Goal: Navigation & Orientation: Find specific page/section

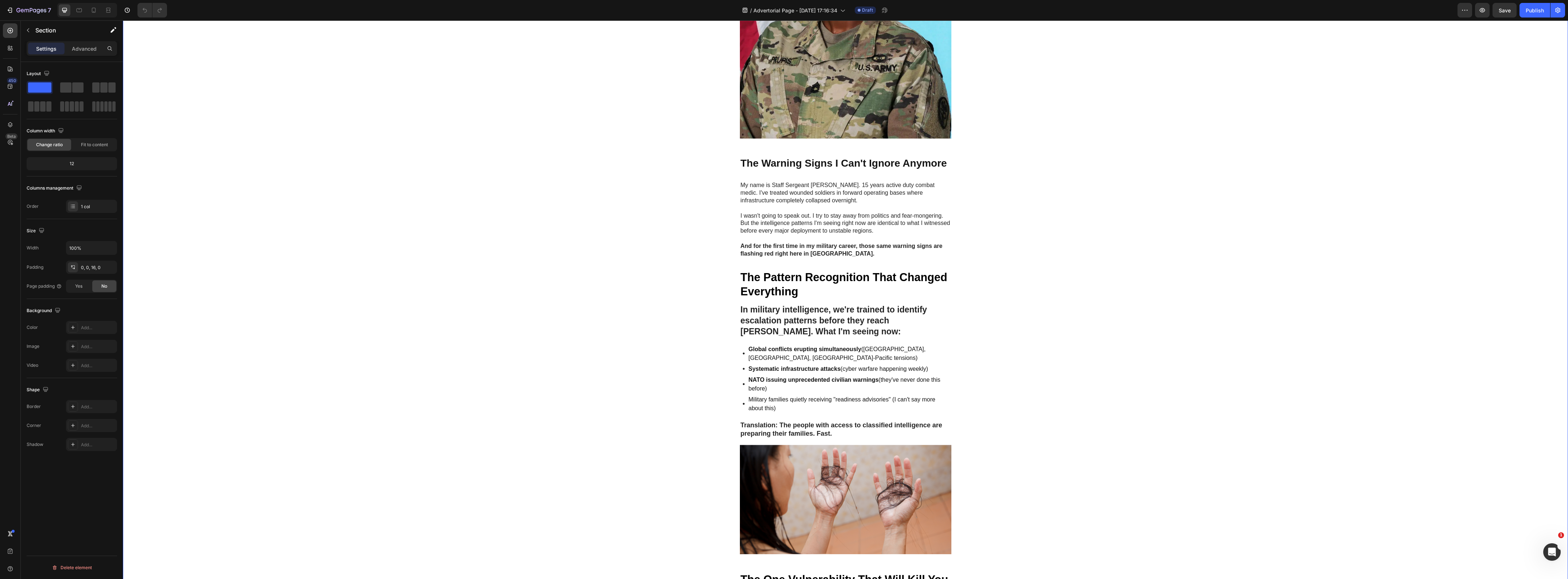
scroll to position [319, 0]
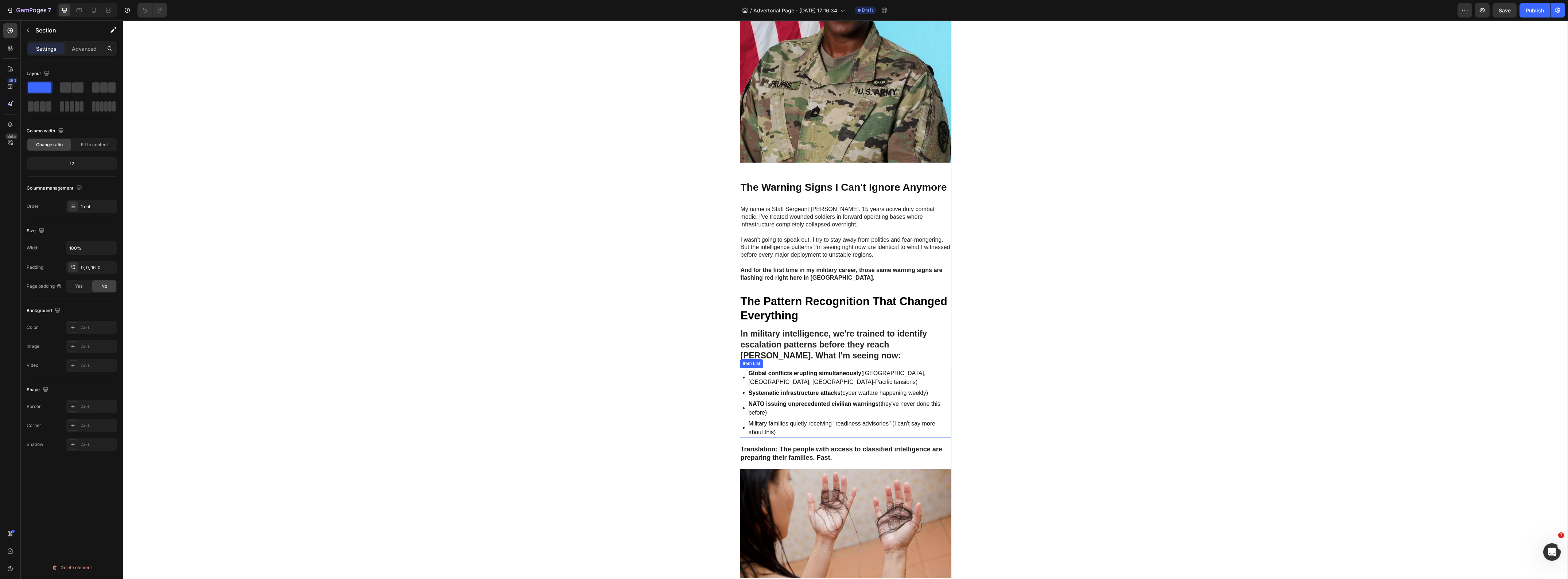
click at [769, 422] on p "Military families quietly receiving "readiness advisories" (I can't say more ab…" at bounding box center [849, 428] width 201 height 18
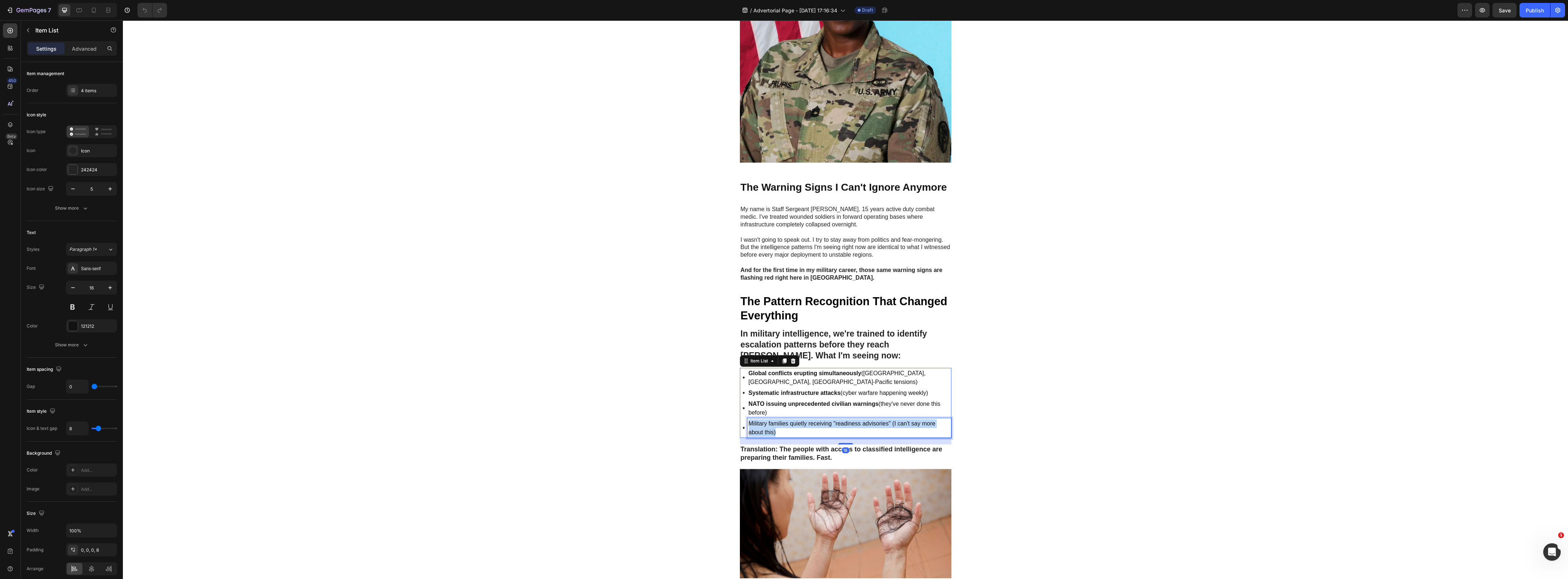
click at [769, 422] on p "Military families quietly receiving "readiness advisories" (I can't say more ab…" at bounding box center [849, 428] width 201 height 18
click at [777, 424] on p "Military families quietly receiving "readiness advisories" (I can't say more ab…" at bounding box center [849, 428] width 201 height 18
click at [589, 451] on div "Image GEME Cosmetic Heading Row Advertorial Text Block If That Feeling In Your …" at bounding box center [845, 477] width 1445 height 1521
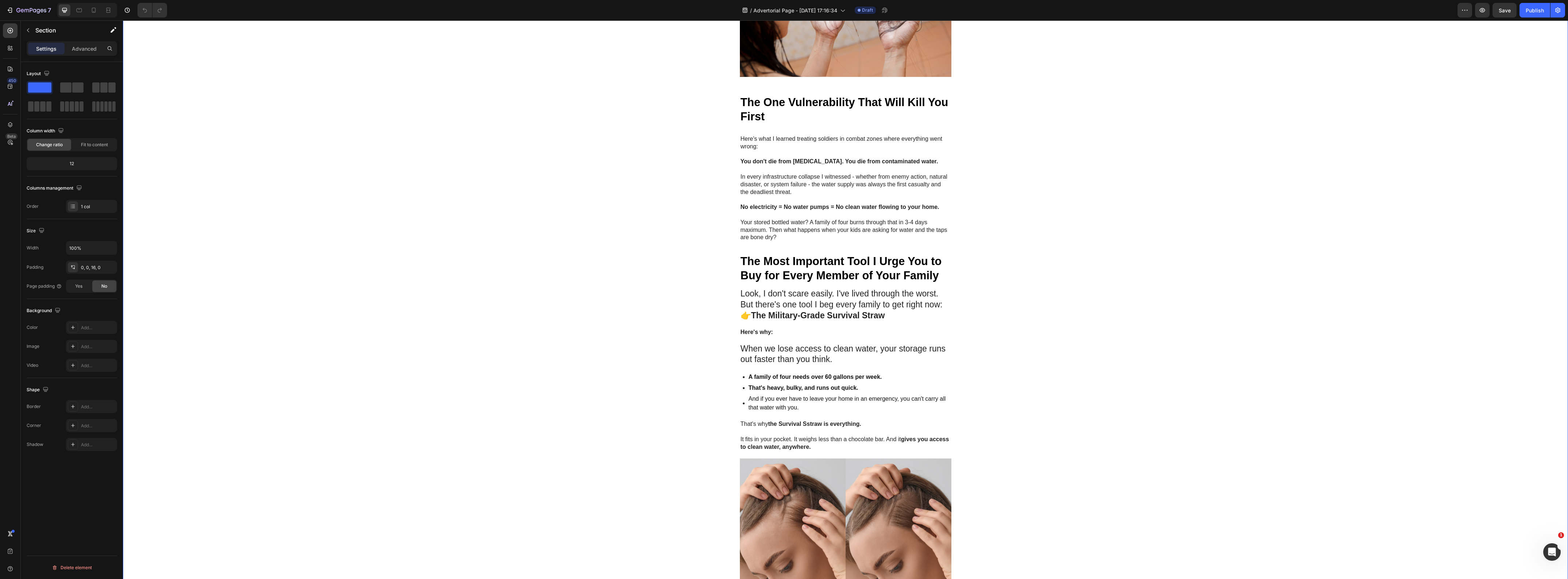
scroll to position [912, 0]
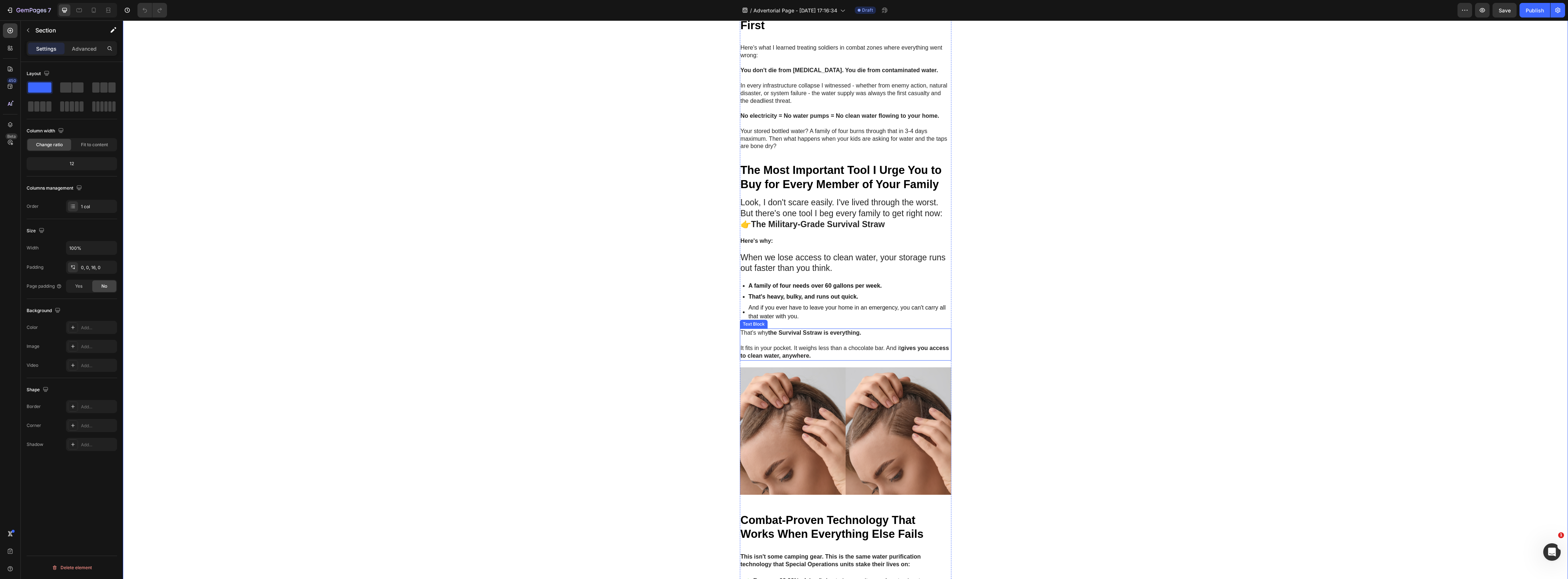
click at [804, 334] on strong "the Survival Sstraw is everything." at bounding box center [814, 333] width 93 height 6
click at [808, 334] on strong "the Survival Sstraw is everything." at bounding box center [814, 333] width 93 height 6
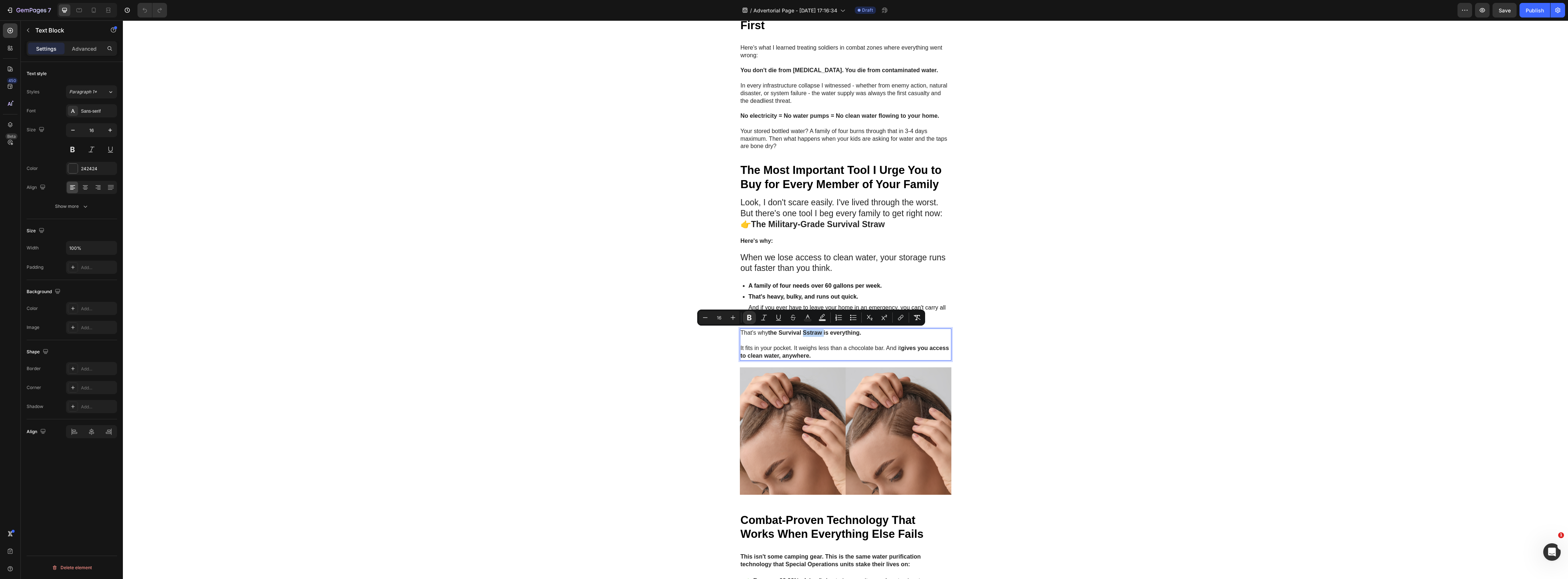
click at [808, 334] on strong "the Survival Sstraw is everything." at bounding box center [814, 333] width 93 height 6
click at [808, 334] on strong "the Survival Sstraw is everything." at bounding box center [814, 333] width 93 height 6
click at [808, 332] on strong "the Survival Sstraw is everything." at bounding box center [814, 333] width 93 height 6
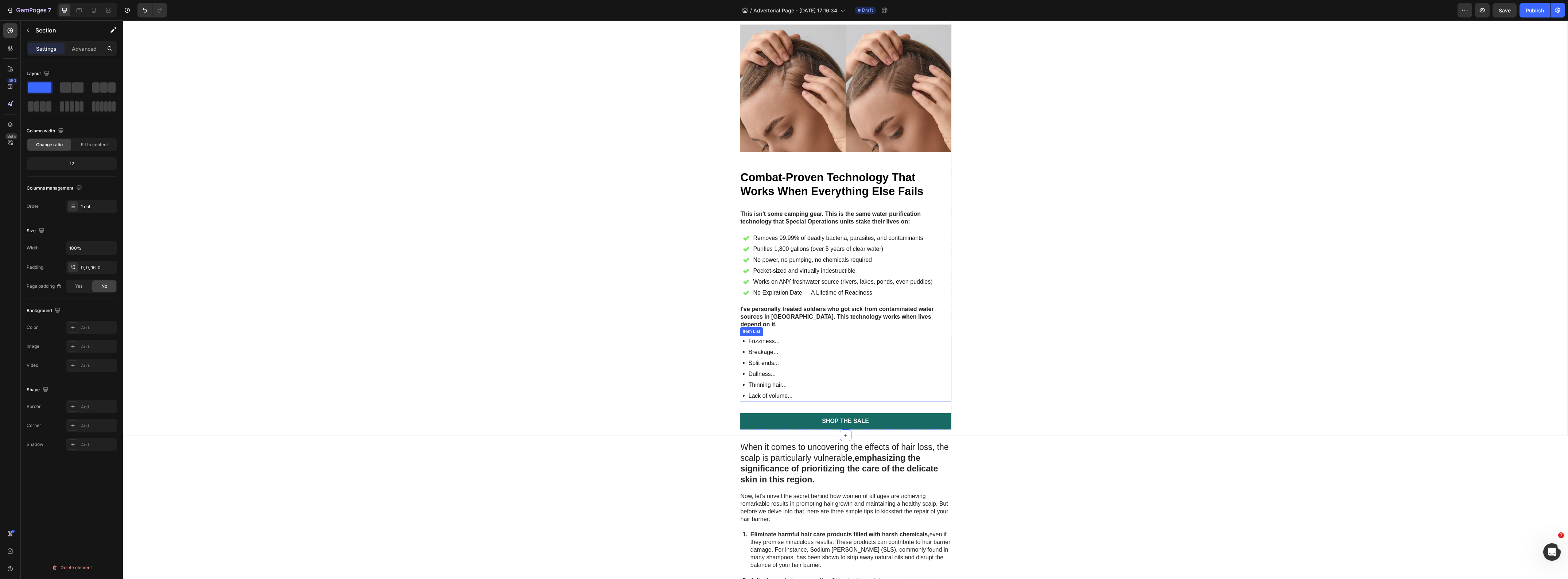
scroll to position [1277, 0]
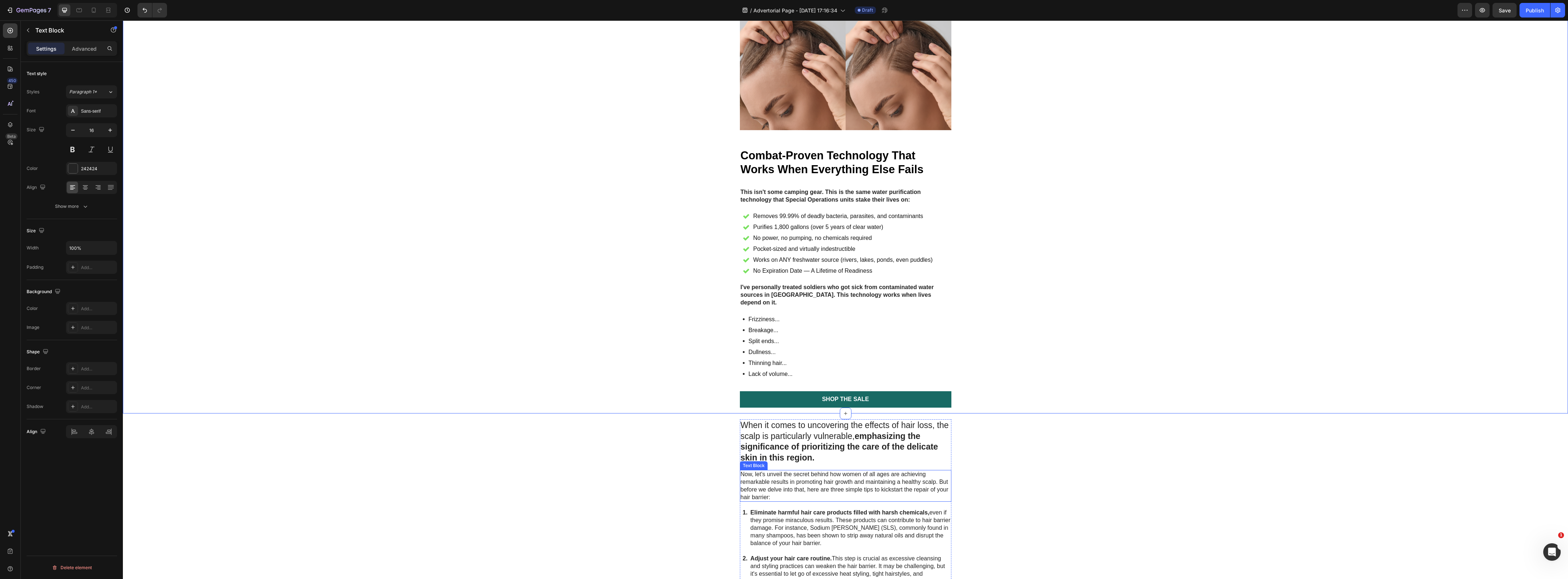
click at [793, 471] on p "Now, let's unveil the secret behind how women of all ages are achieving remarka…" at bounding box center [845, 486] width 210 height 30
click at [786, 460] on div at bounding box center [789, 463] width 9 height 9
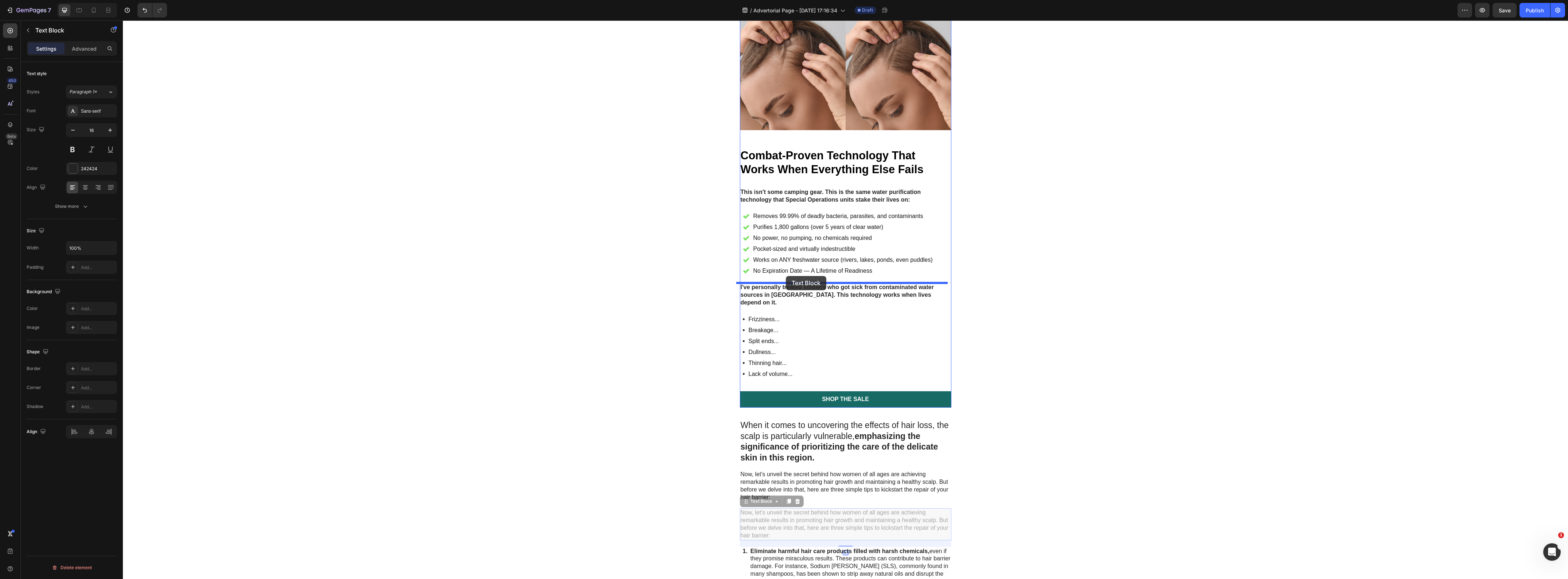
drag, startPoint x: 744, startPoint y: 491, endPoint x: 786, endPoint y: 276, distance: 219.1
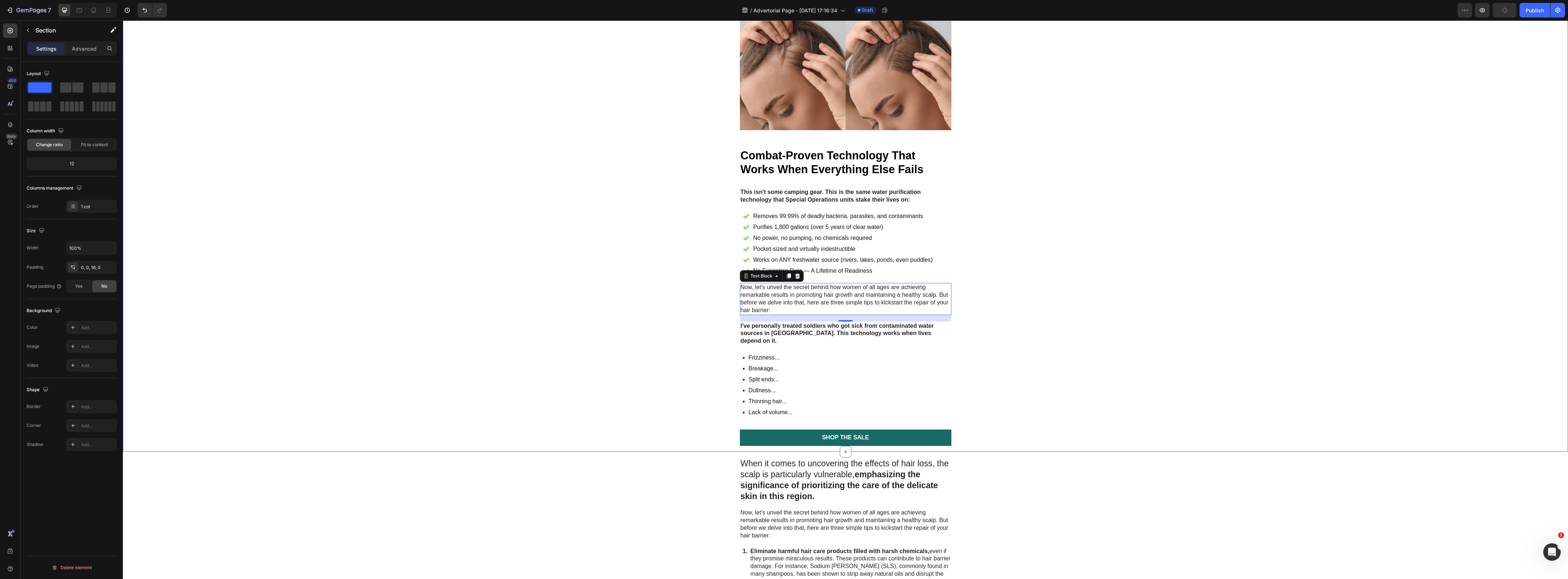
click at [850, 292] on p "Now, let's unveil the secret behind how women of all ages are achieving remarka…" at bounding box center [845, 299] width 210 height 30
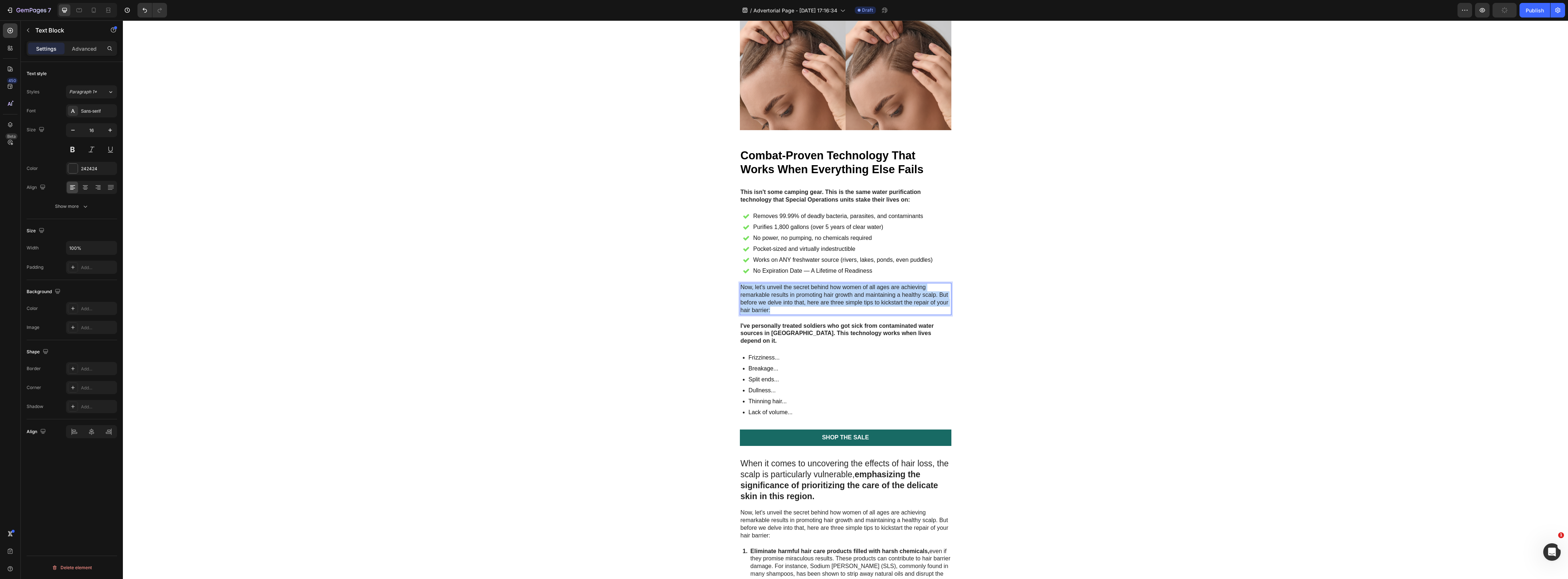
click at [850, 292] on p "Now, let's unveil the secret behind how women of all ages are achieving remarka…" at bounding box center [845, 299] width 210 height 30
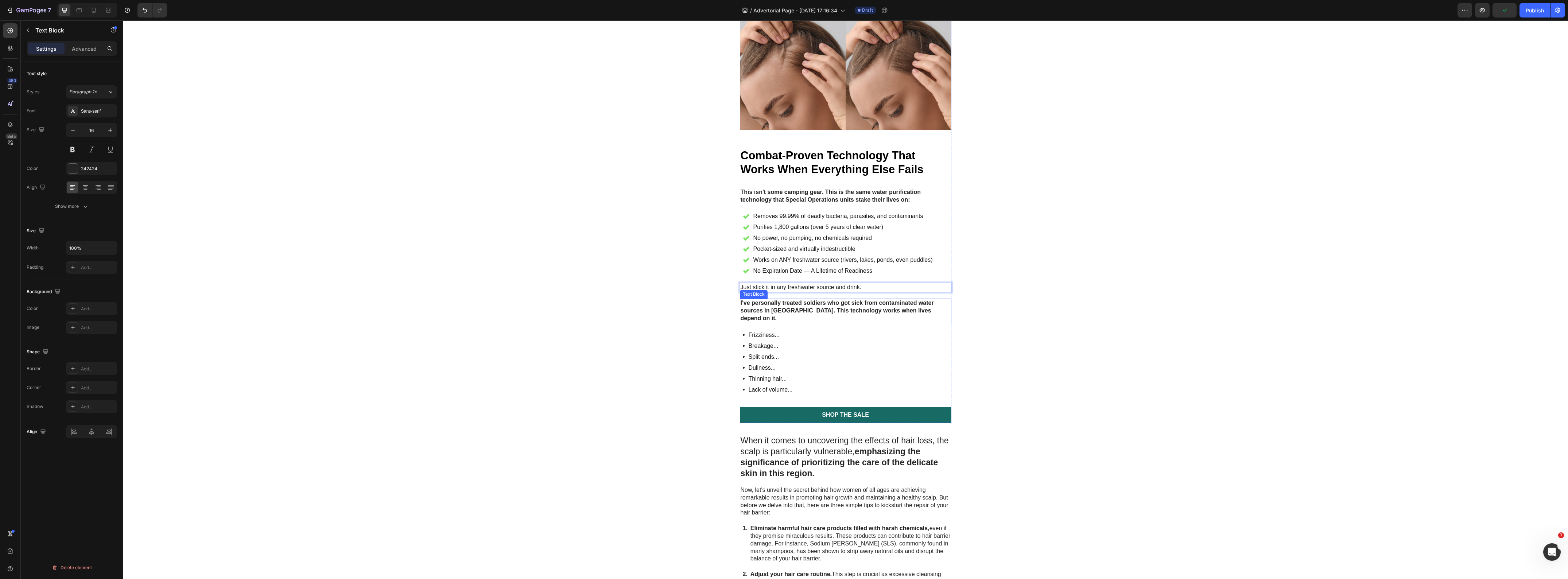
click at [788, 311] on strong "I've personally treated soldiers who got sick from contaminated water sources i…" at bounding box center [838, 310] width 194 height 21
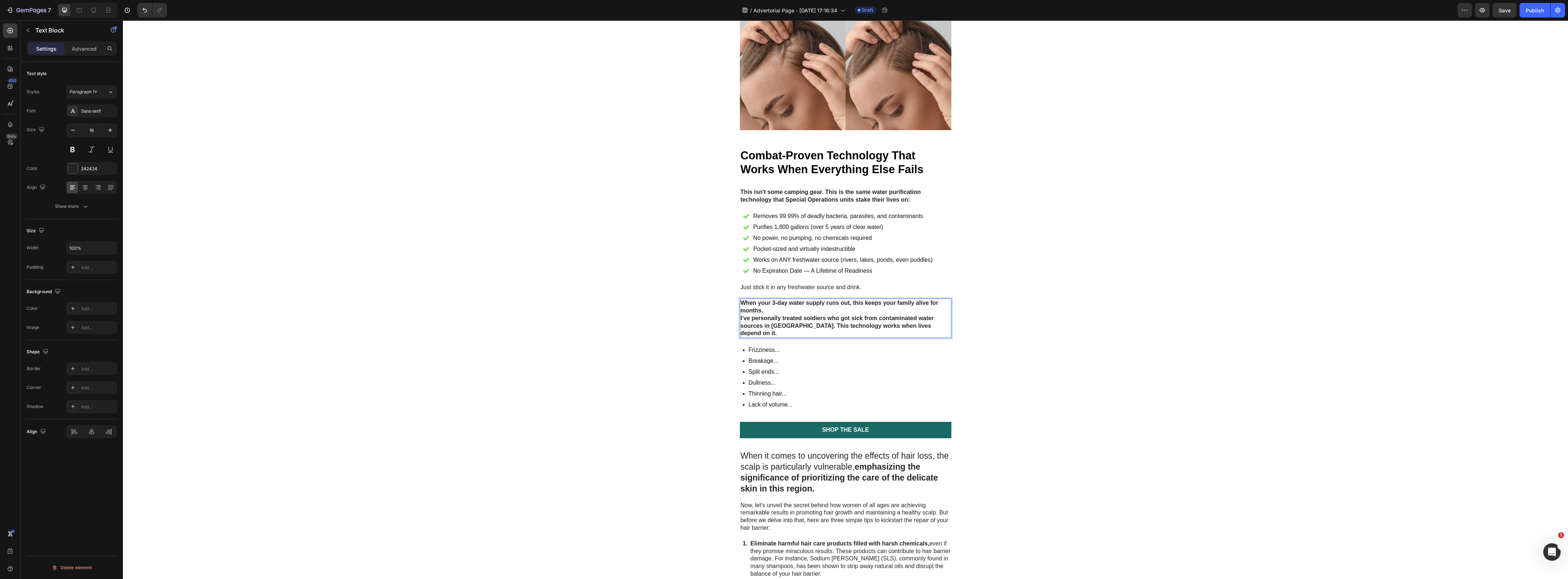
click at [773, 311] on p "When your 3-day water supply runs out, this keeps your family alive for months." at bounding box center [845, 307] width 210 height 15
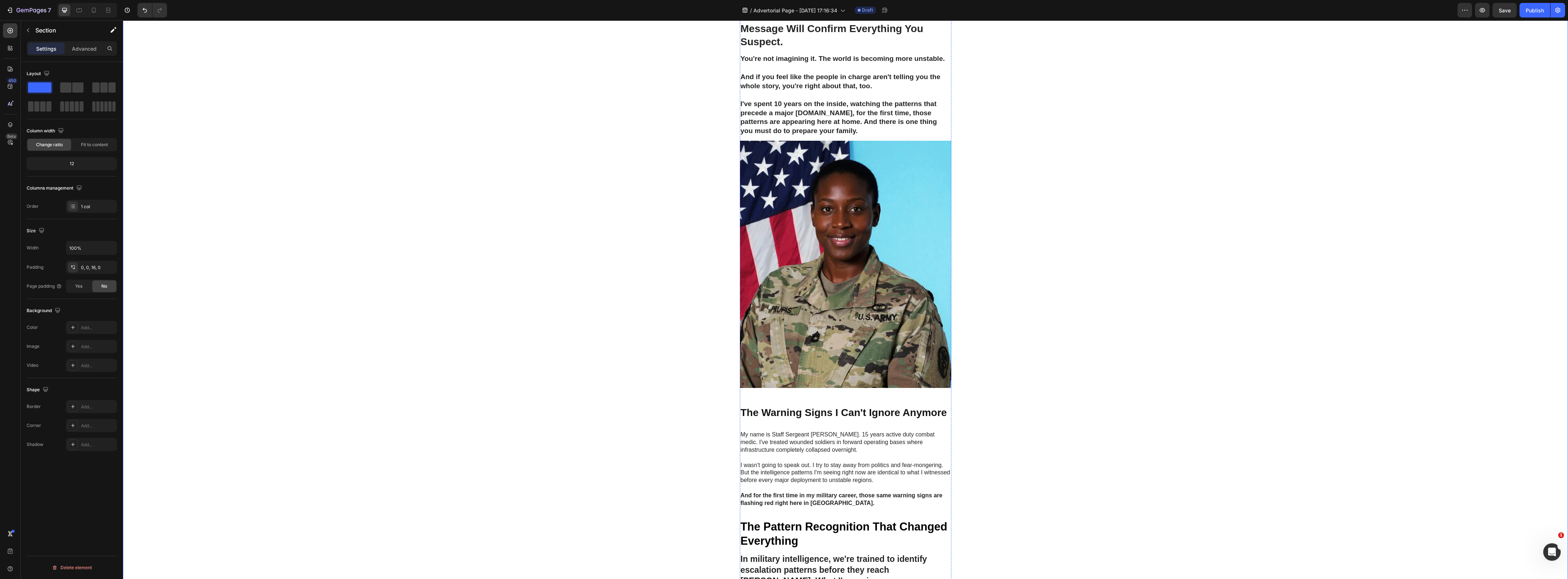
scroll to position [0, 0]
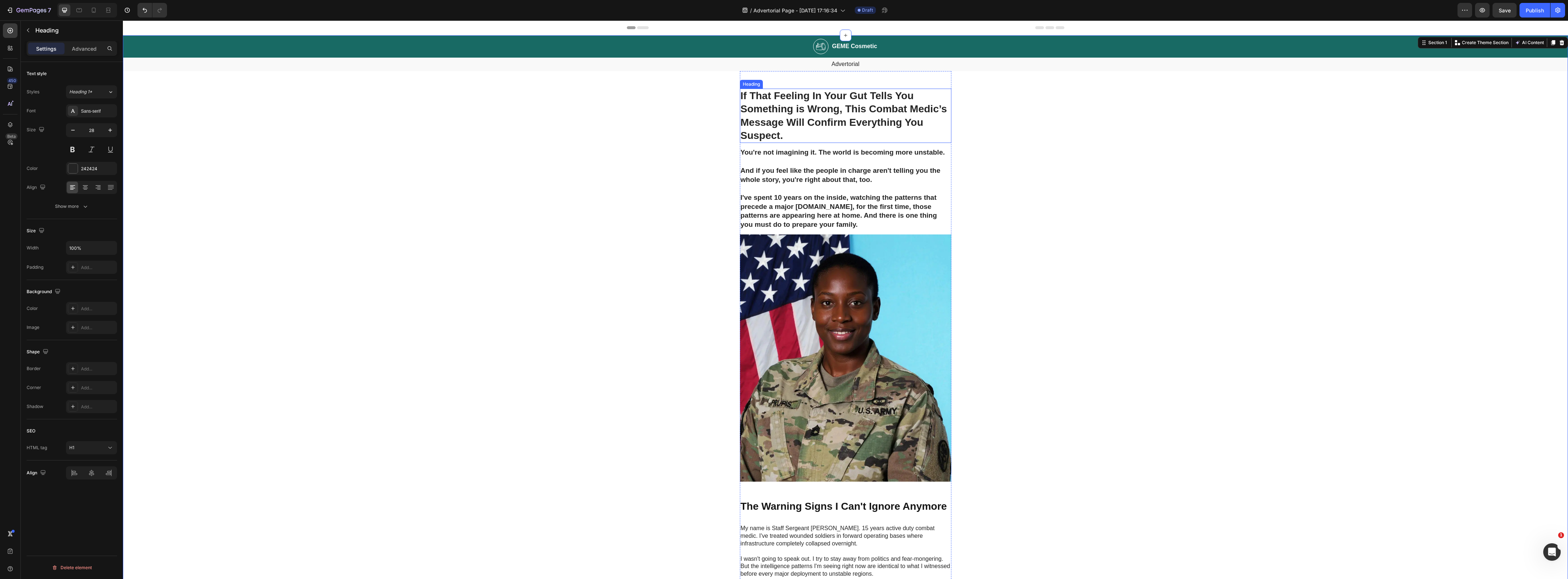
click at [773, 102] on h1 "If That Feeling In Your Gut Tells You Something is Wrong, This Combat Medic’s M…" at bounding box center [845, 116] width 211 height 55
click at [70, 165] on div at bounding box center [73, 169] width 10 height 10
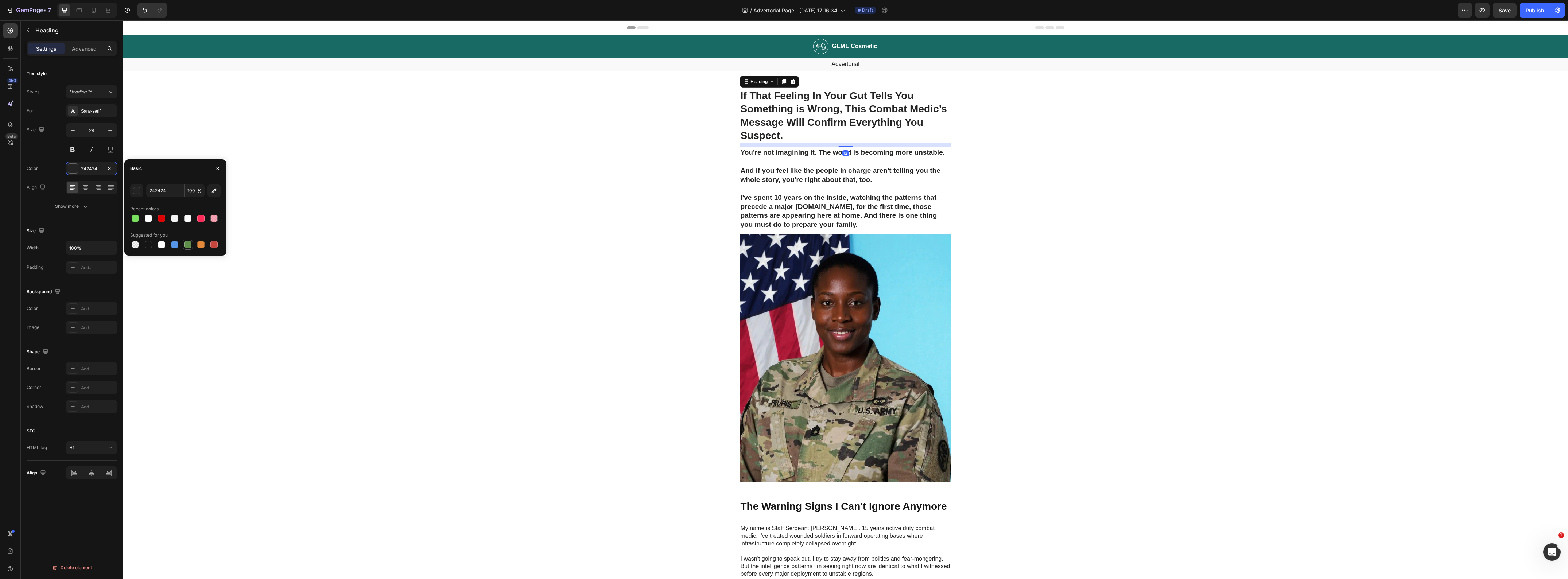
drag, startPoint x: 147, startPoint y: 245, endPoint x: 187, endPoint y: 247, distance: 40.0
click at [148, 245] on div at bounding box center [149, 245] width 7 height 7
type input "151515"
drag, startPoint x: 520, startPoint y: 230, endPoint x: 859, endPoint y: 227, distance: 339.0
